Goal: Navigation & Orientation: Find specific page/section

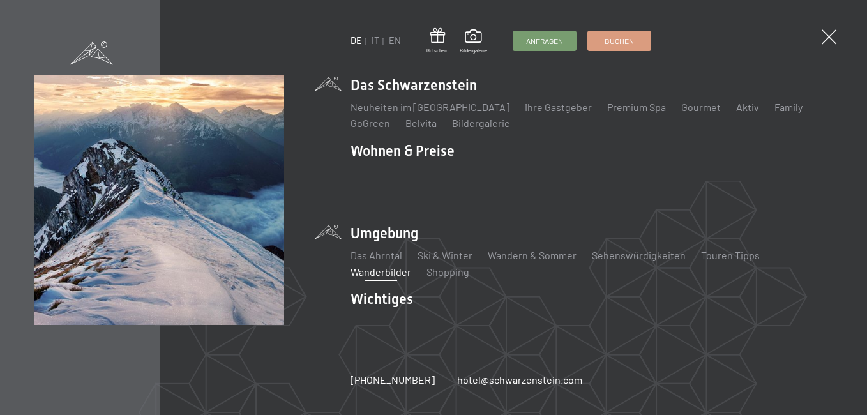
click at [370, 266] on link "Wanderbilder" at bounding box center [381, 272] width 61 height 12
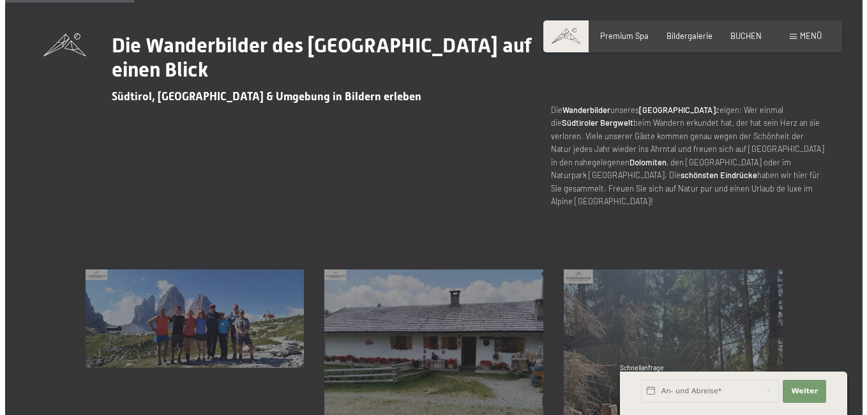
scroll to position [511, 0]
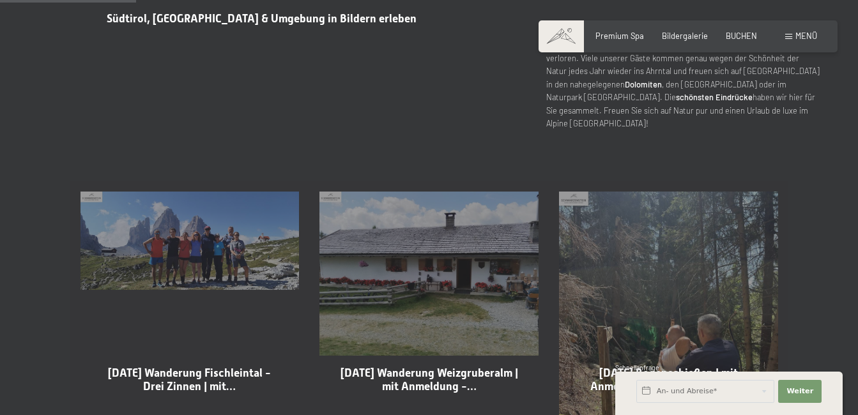
click at [803, 31] on div "Buchen Anfragen Premium Spa Bildergalerie BUCHEN Menü DE IT EN Gutschein Bilder…" at bounding box center [688, 36] width 258 height 11
click at [803, 35] on span "Menü" at bounding box center [806, 36] width 22 height 10
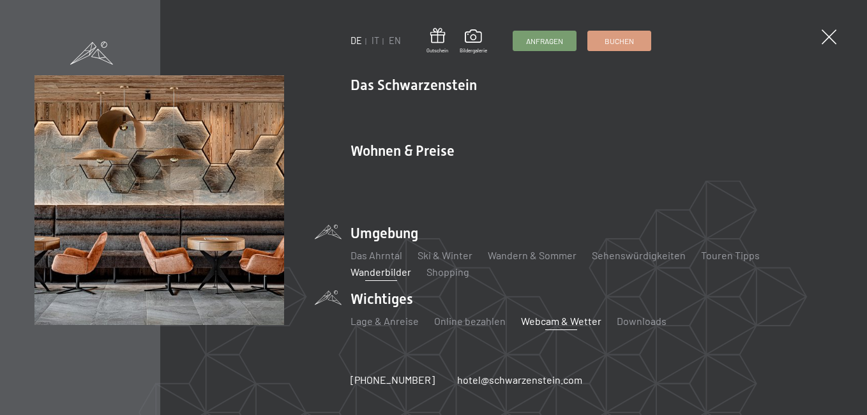
click at [544, 315] on link "Webcam & Wetter" at bounding box center [561, 321] width 80 height 12
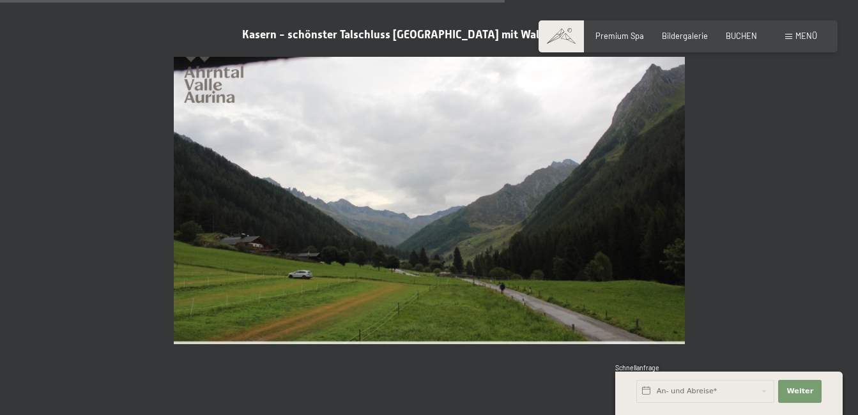
scroll to position [2107, 0]
